Goal: Find specific page/section: Find specific page/section

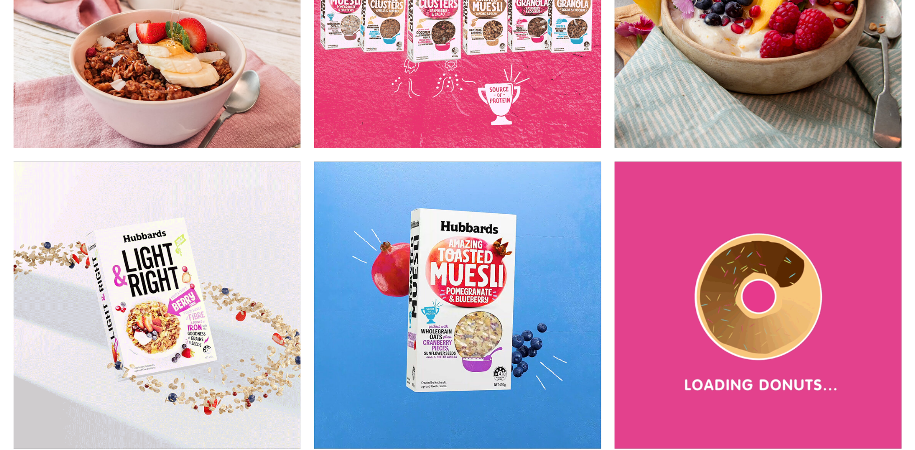
scroll to position [3046, 0]
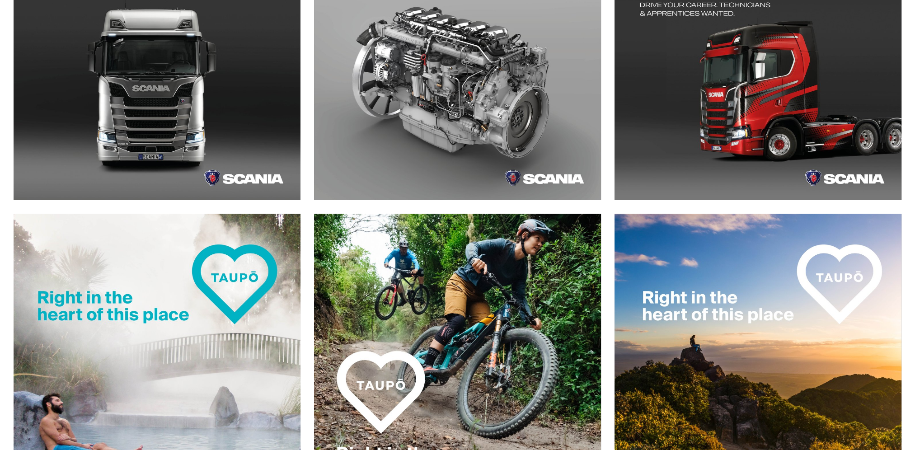
scroll to position [271, 0]
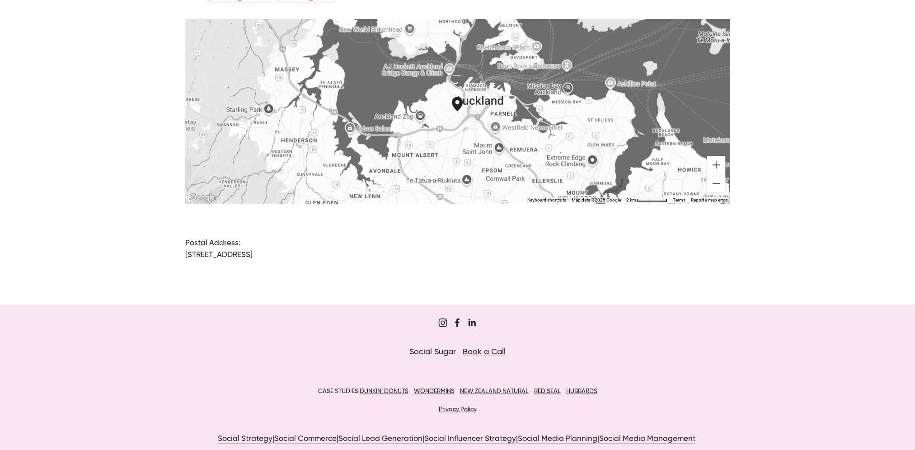
scroll to position [679, 0]
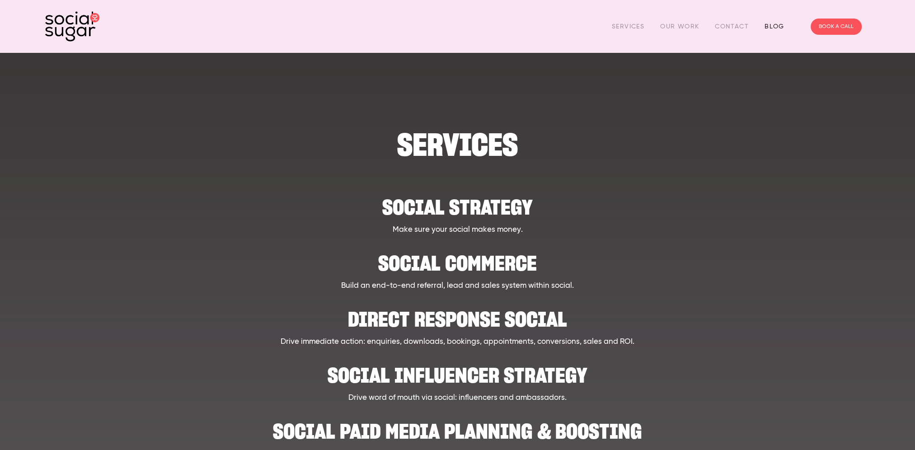
click at [777, 25] on link "Blog" at bounding box center [774, 26] width 20 height 14
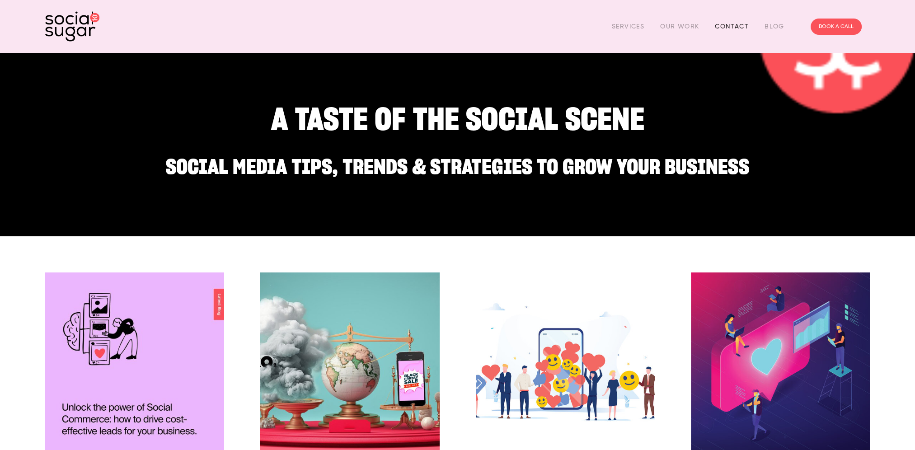
click at [725, 29] on link "Contact" at bounding box center [732, 26] width 34 height 14
